Goal: Task Accomplishment & Management: Manage account settings

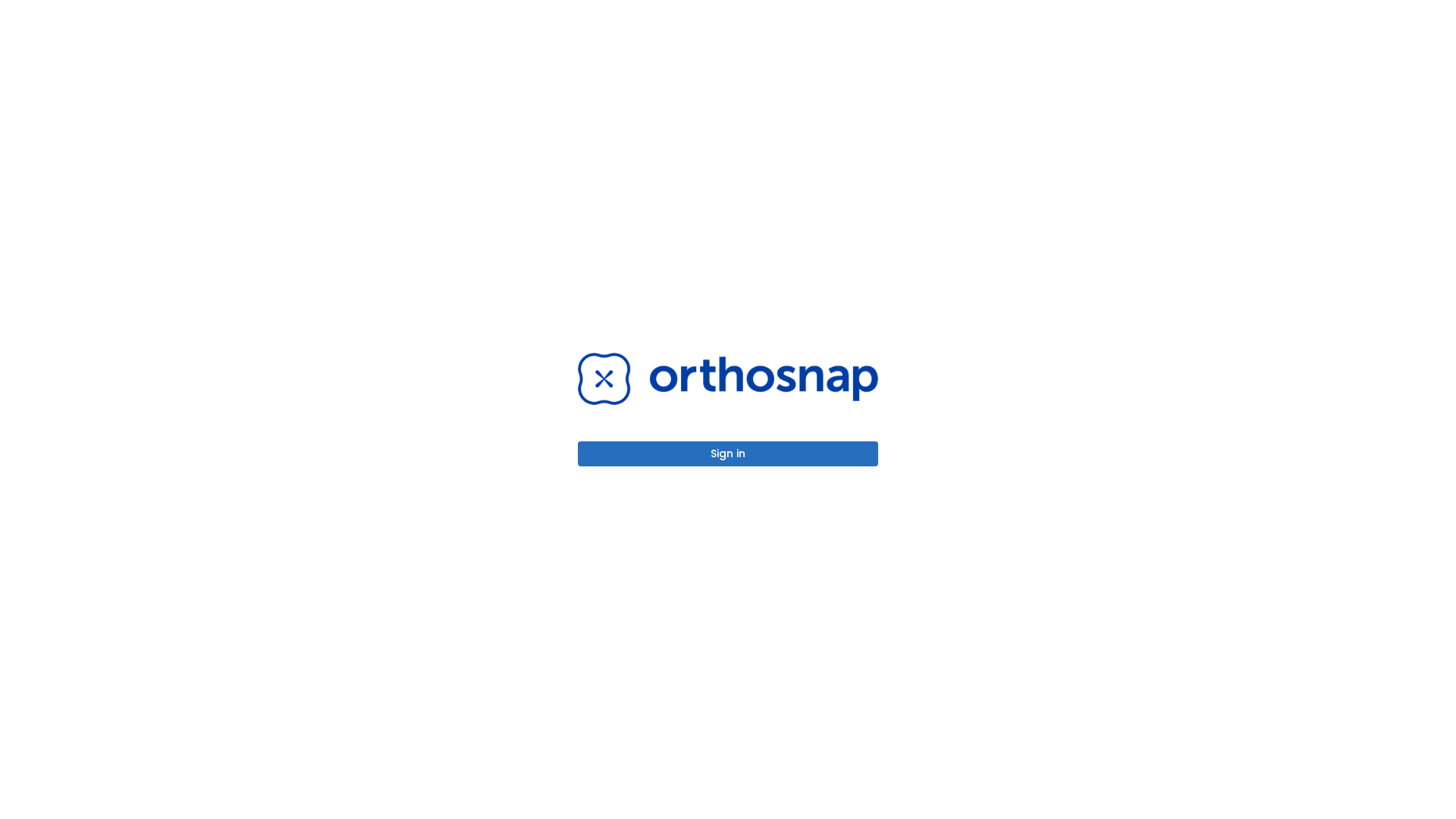
click at [728, 454] on button "Sign in" at bounding box center [728, 454] width 301 height 25
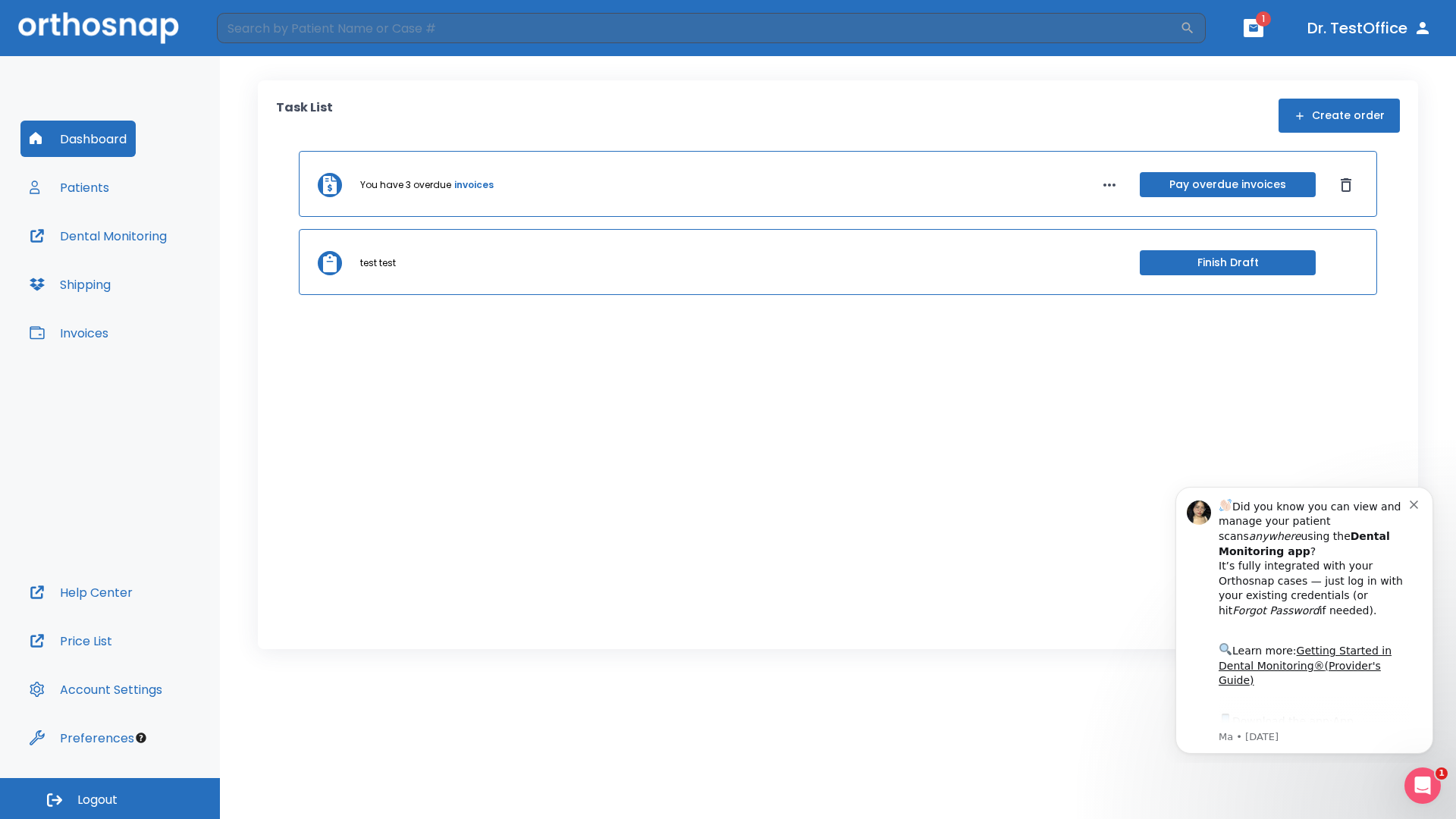
click at [110, 799] on span "Logout" at bounding box center [97, 801] width 40 height 17
